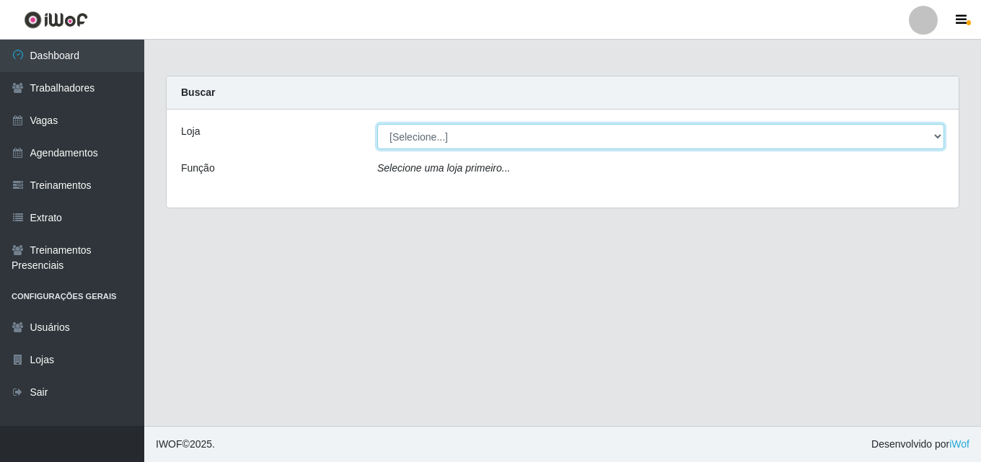
click at [423, 138] on select "[Selecione...] Chinatown Sushimi - [GEOGRAPHIC_DATA]" at bounding box center [660, 136] width 567 height 25
select select "357"
click at [377, 124] on select "[Selecione...] Chinatown Sushimi - [GEOGRAPHIC_DATA]" at bounding box center [660, 136] width 567 height 25
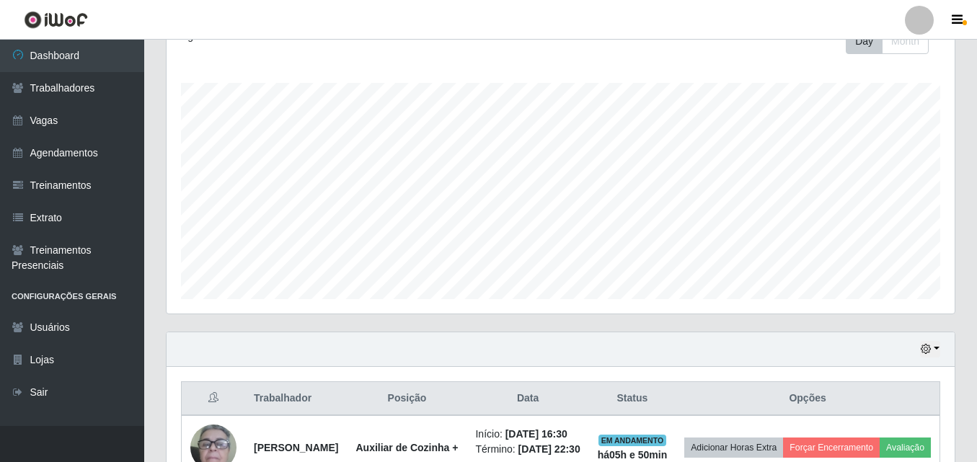
scroll to position [329, 0]
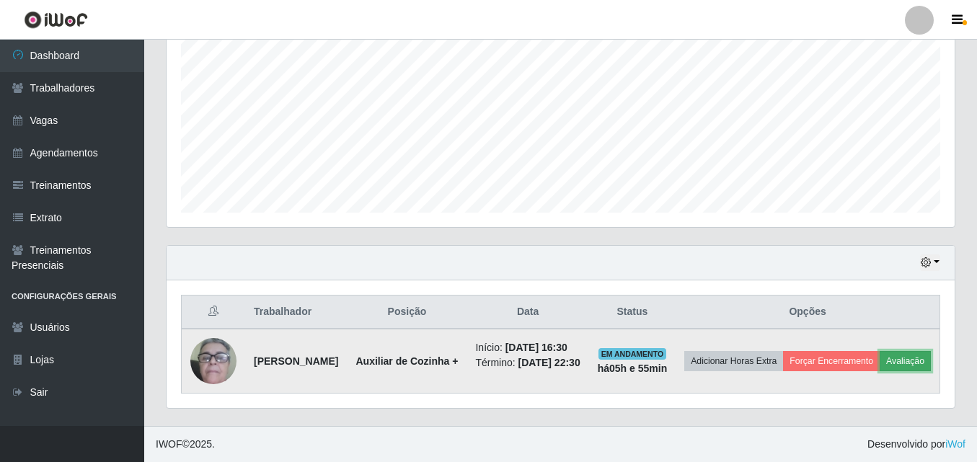
click at [880, 354] on button "Avaliação" at bounding box center [905, 361] width 51 height 20
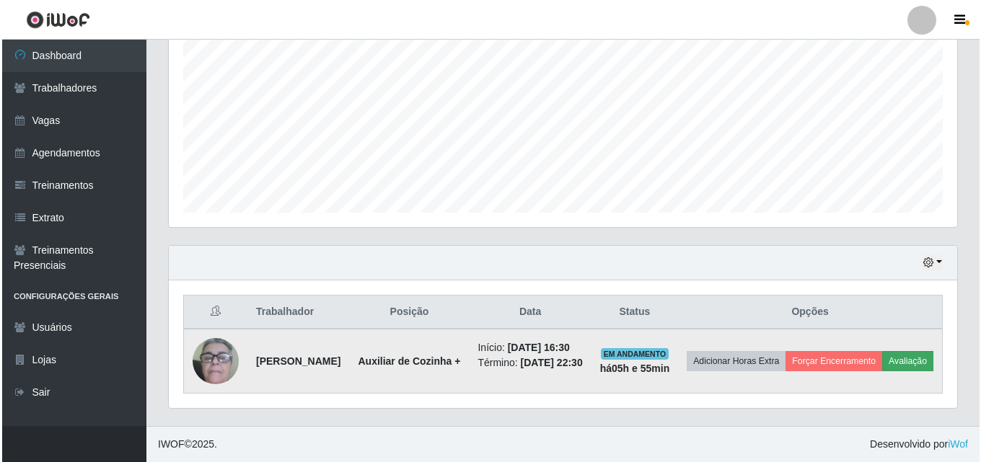
scroll to position [299, 781]
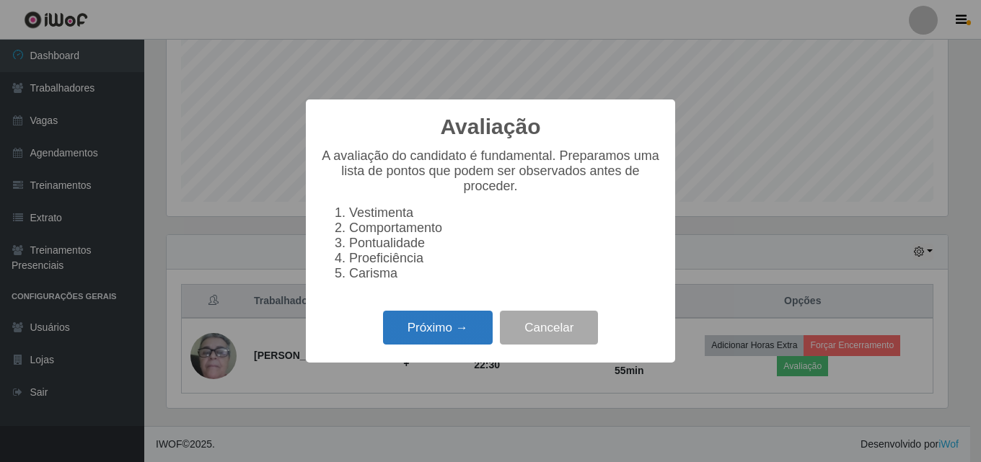
click at [430, 340] on button "Próximo →" at bounding box center [438, 328] width 110 height 34
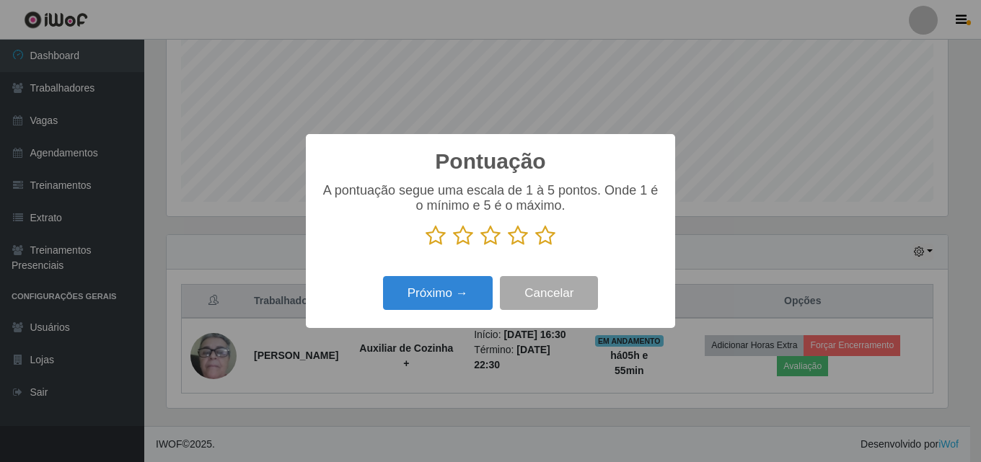
scroll to position [720794, 720312]
click at [541, 240] on icon at bounding box center [545, 236] width 20 height 22
click at [535, 247] on input "radio" at bounding box center [535, 247] width 0 height 0
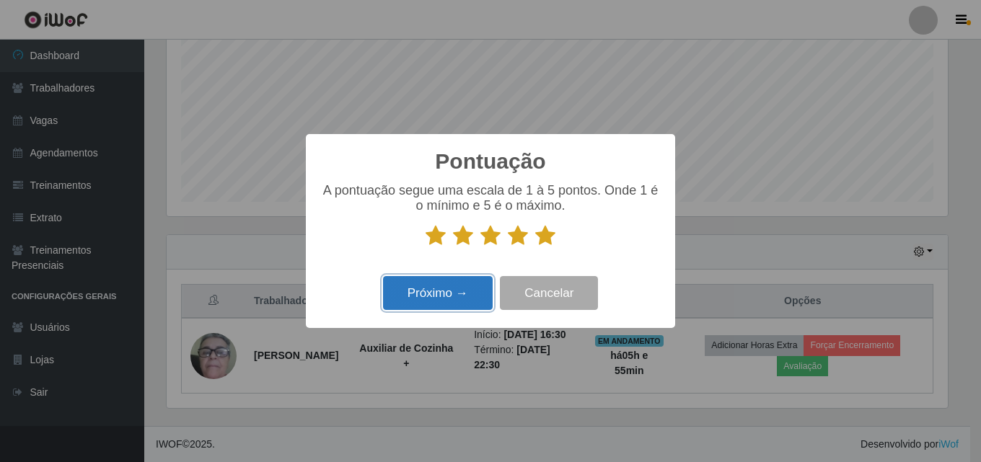
click at [442, 292] on button "Próximo →" at bounding box center [438, 293] width 110 height 34
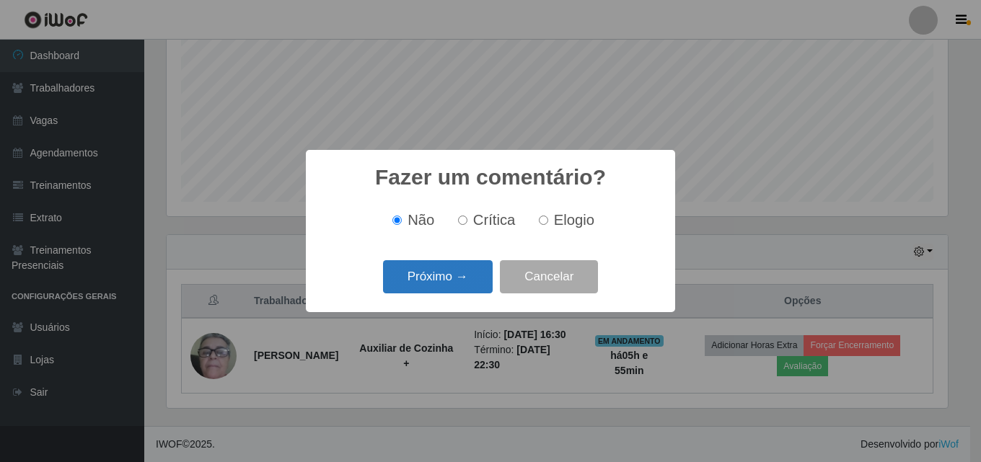
click at [423, 273] on button "Próximo →" at bounding box center [438, 277] width 110 height 34
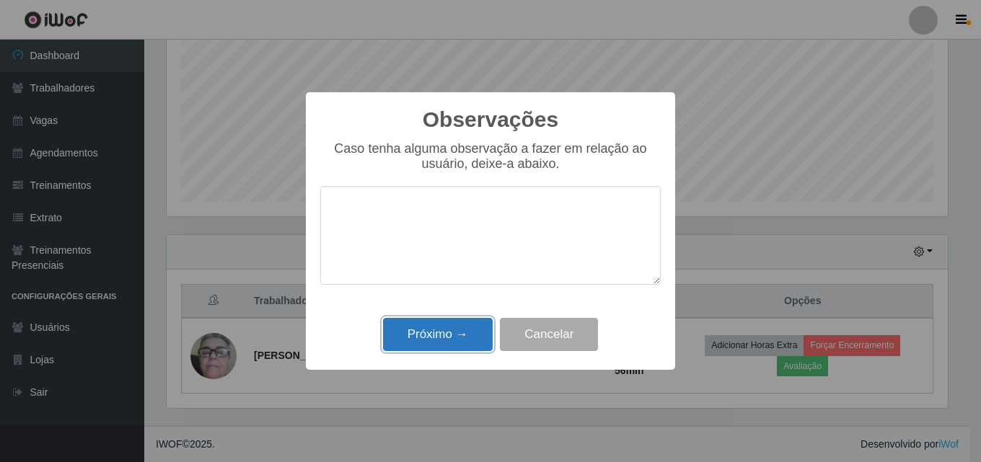
click at [441, 341] on button "Próximo →" at bounding box center [438, 335] width 110 height 34
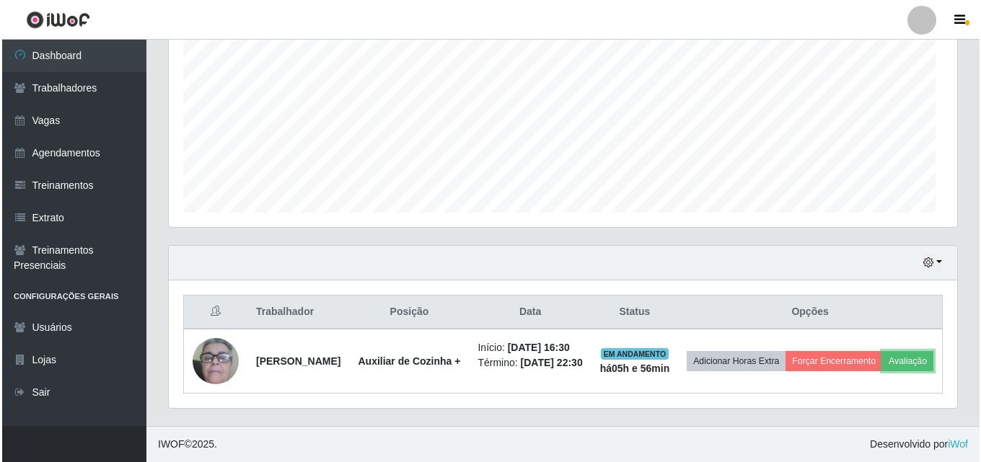
scroll to position [299, 788]
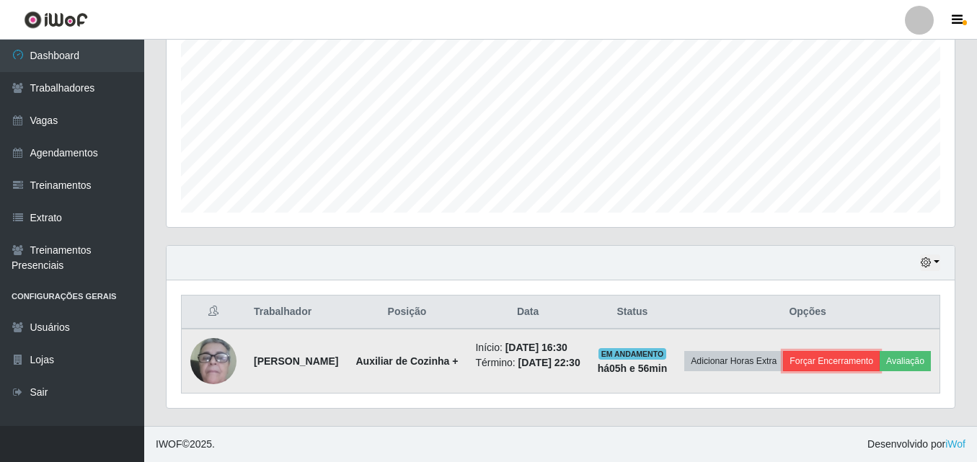
click at [880, 353] on button "Forçar Encerramento" at bounding box center [831, 361] width 97 height 20
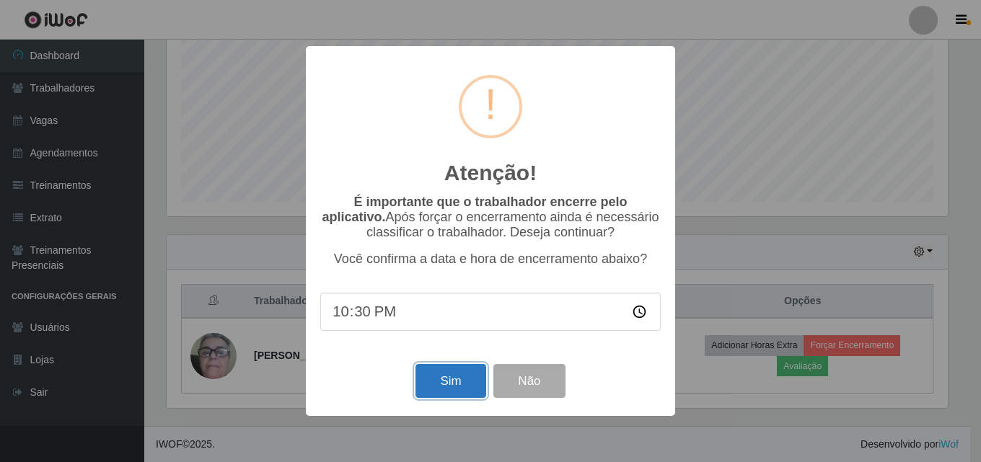
click at [446, 378] on button "Sim" at bounding box center [450, 381] width 70 height 34
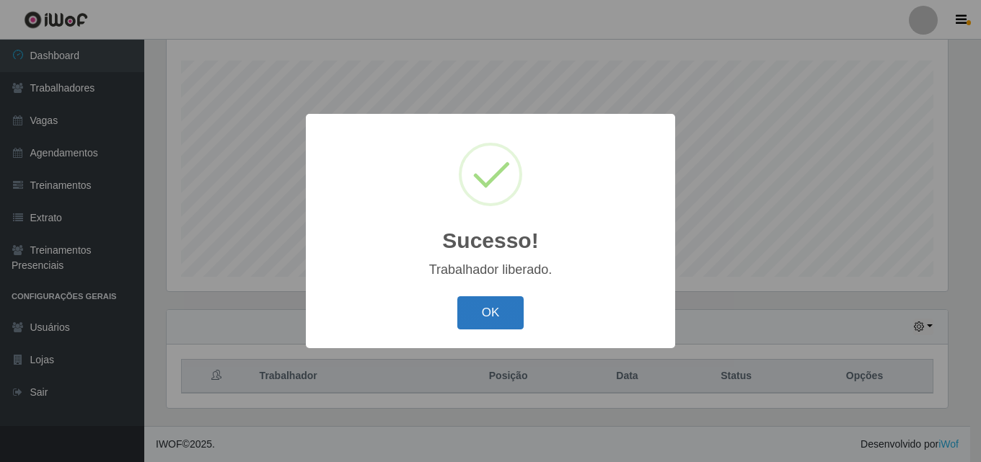
click at [488, 315] on button "OK" at bounding box center [490, 313] width 67 height 34
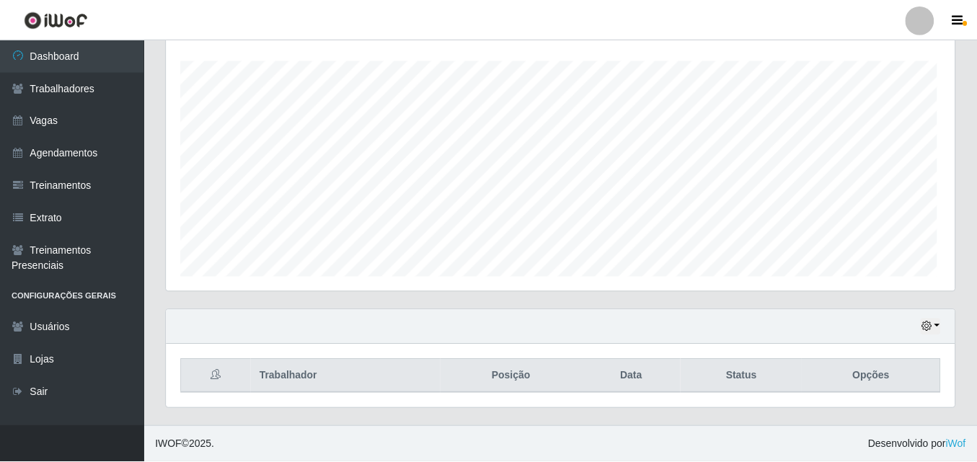
scroll to position [299, 788]
